Goal: Task Accomplishment & Management: Manage account settings

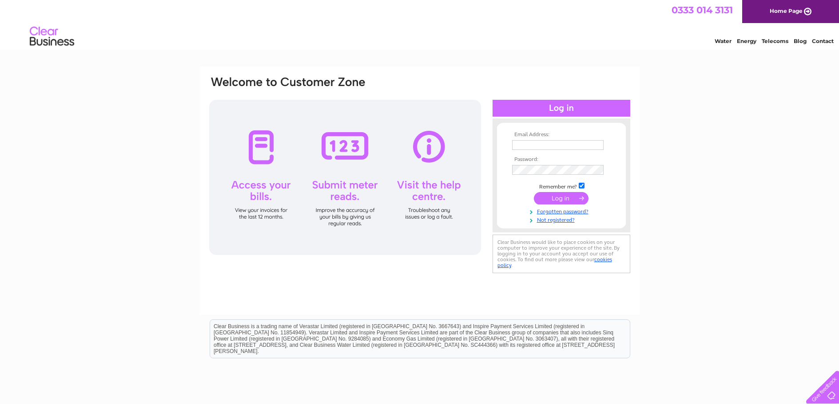
type input "joanhammo@aol.com"
click at [565, 196] on input "submit" at bounding box center [561, 198] width 55 height 12
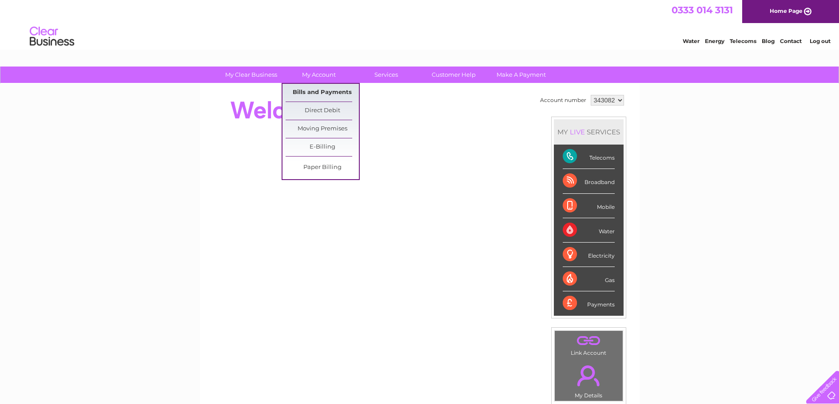
click at [320, 88] on link "Bills and Payments" at bounding box center [321, 93] width 73 height 18
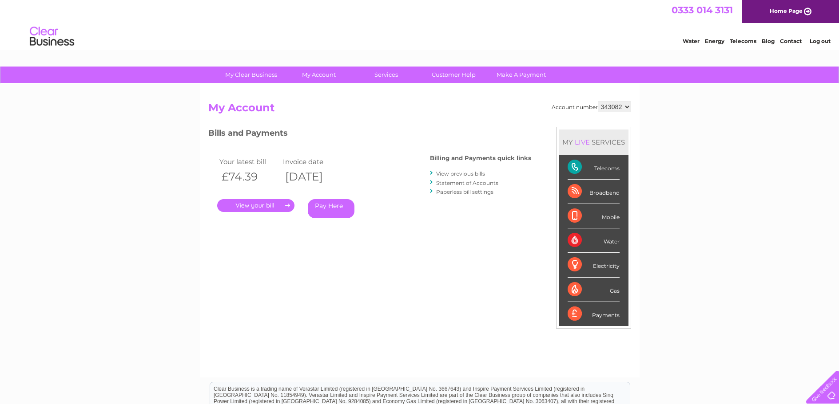
click at [263, 204] on link "." at bounding box center [255, 205] width 77 height 13
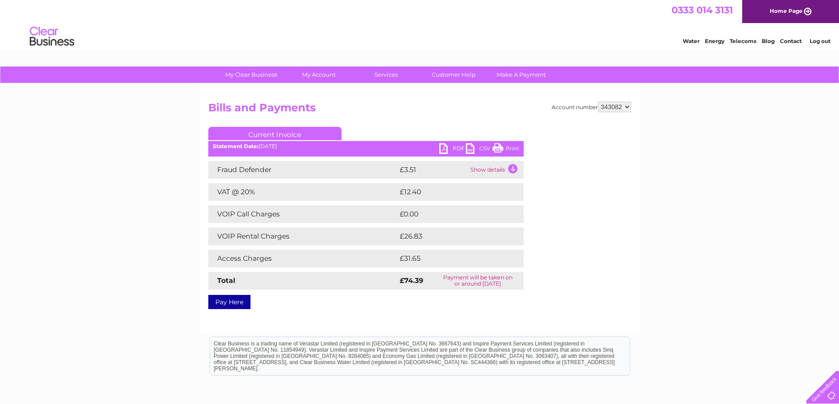
click at [443, 147] on link "PDF" at bounding box center [452, 149] width 27 height 13
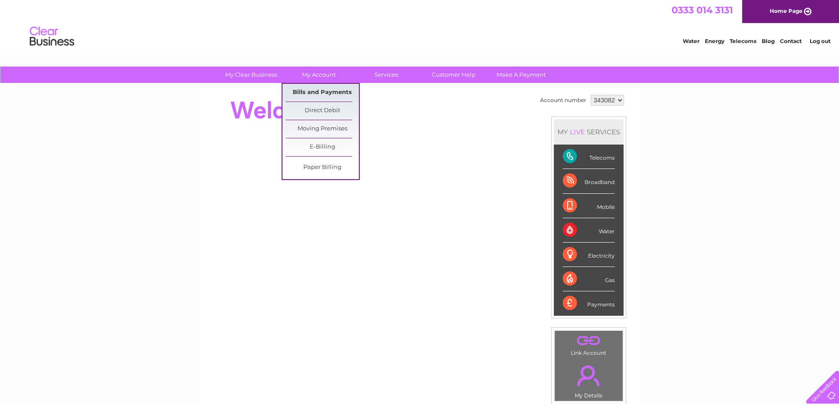
click at [322, 91] on link "Bills and Payments" at bounding box center [321, 93] width 73 height 18
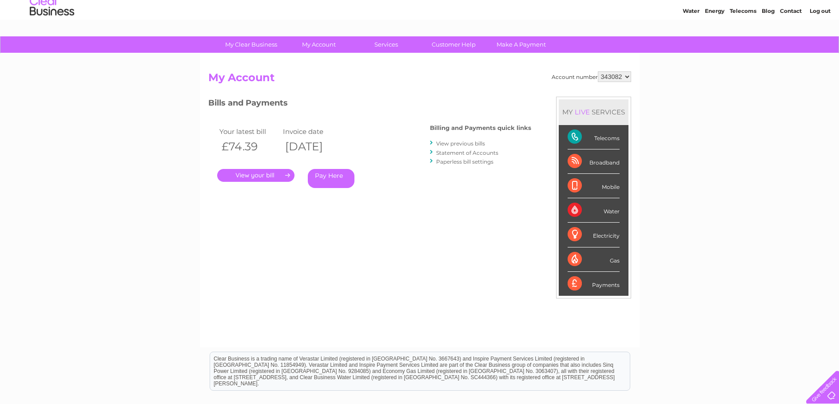
scroll to position [44, 0]
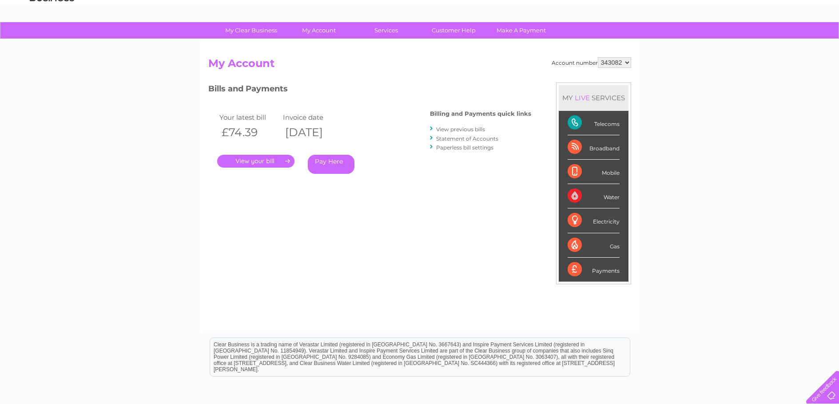
click at [474, 127] on link "View previous bills" at bounding box center [460, 129] width 49 height 7
